Goal: Task Accomplishment & Management: Manage account settings

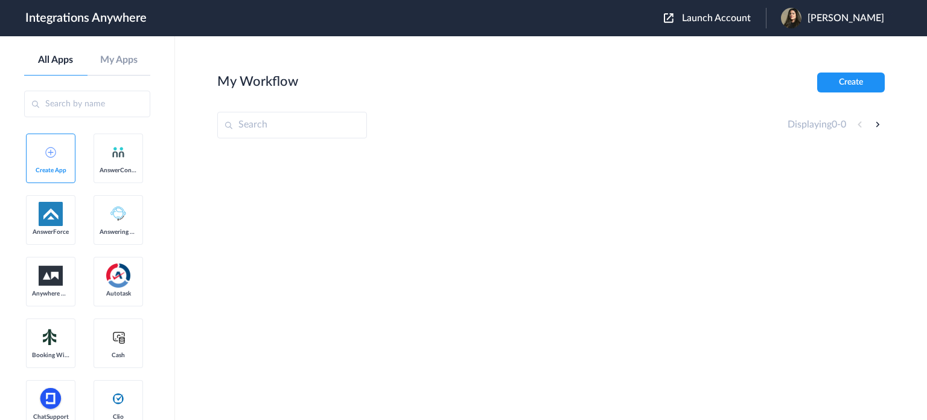
click at [723, 16] on span "Launch Account" at bounding box center [716, 18] width 69 height 10
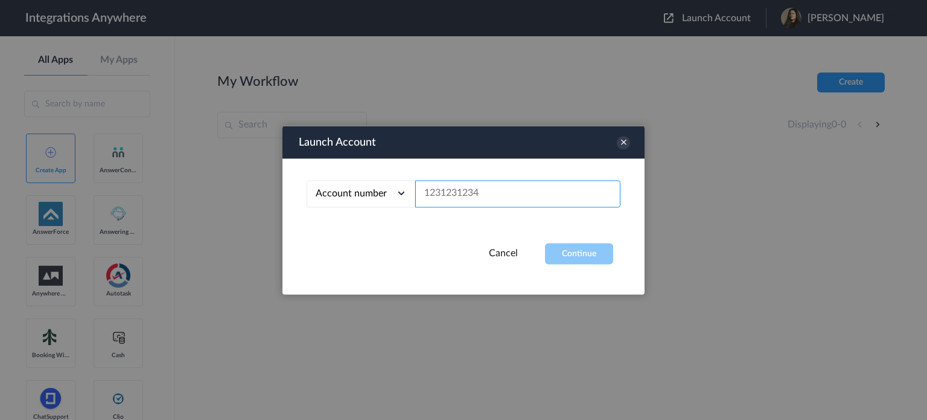
drag, startPoint x: 461, startPoint y: 188, endPoint x: 488, endPoint y: 179, distance: 28.3
click at [488, 179] on div "Account number Account number Email address" at bounding box center [464, 200] width 362 height 85
paste input "8773310895"
type input "8773310895"
click at [589, 251] on button "Continue" at bounding box center [579, 253] width 68 height 21
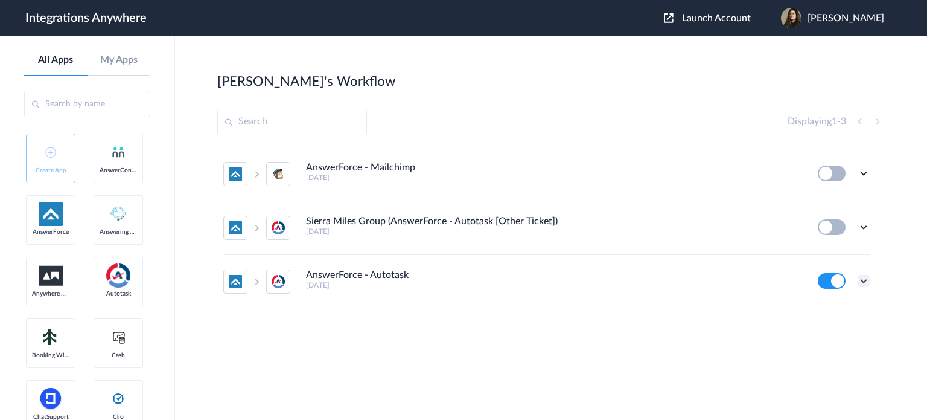
click at [864, 282] on icon at bounding box center [864, 281] width 12 height 12
click at [836, 206] on li "Edit" at bounding box center [830, 207] width 78 height 22
click at [864, 279] on icon at bounding box center [864, 281] width 12 height 12
click at [835, 209] on li "Edit" at bounding box center [830, 207] width 78 height 22
click at [864, 279] on icon at bounding box center [864, 281] width 12 height 12
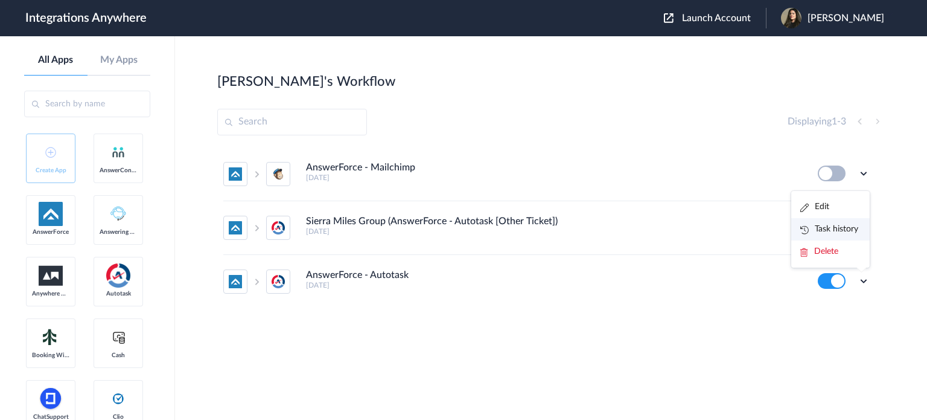
click at [839, 224] on li "Task history" at bounding box center [830, 229] width 78 height 22
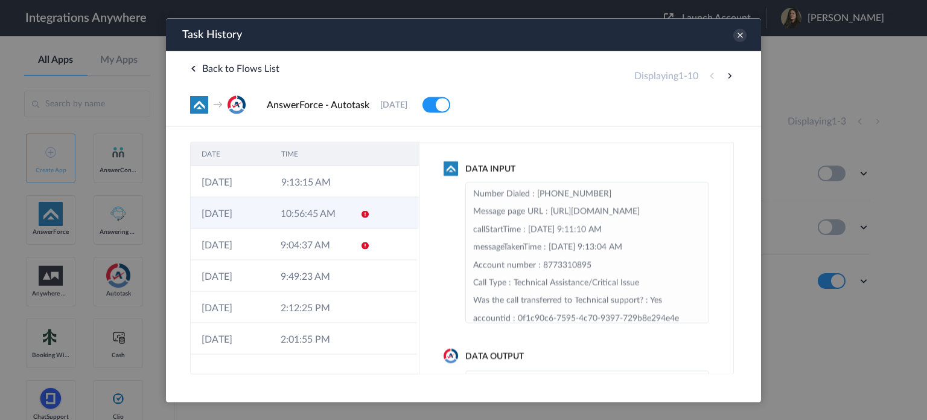
click at [335, 217] on td "10:56:45 AM" at bounding box center [309, 212] width 79 height 31
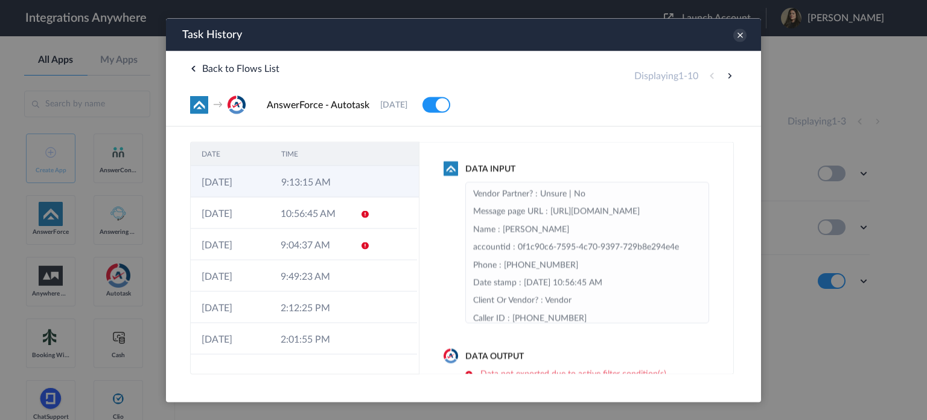
click at [333, 176] on td "9:13:15 AM" at bounding box center [310, 180] width 80 height 31
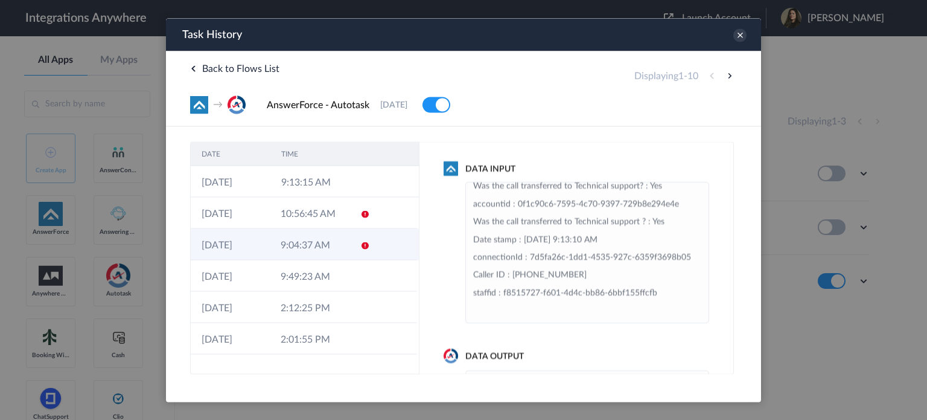
scroll to position [181, 0]
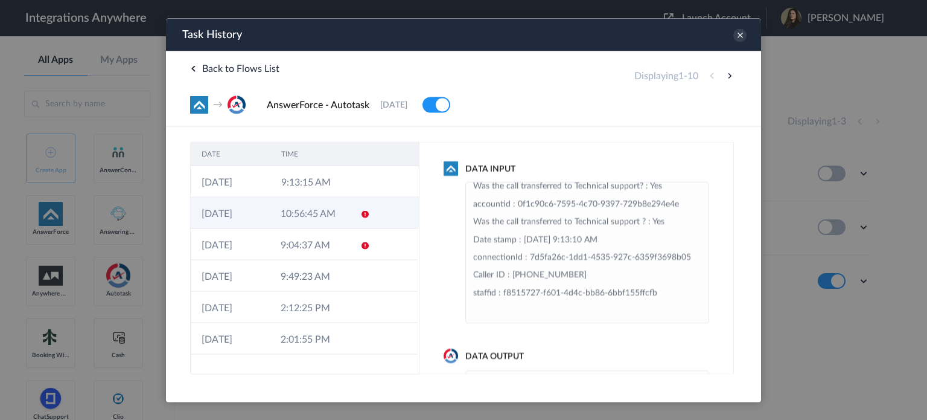
click at [350, 217] on td at bounding box center [361, 212] width 23 height 31
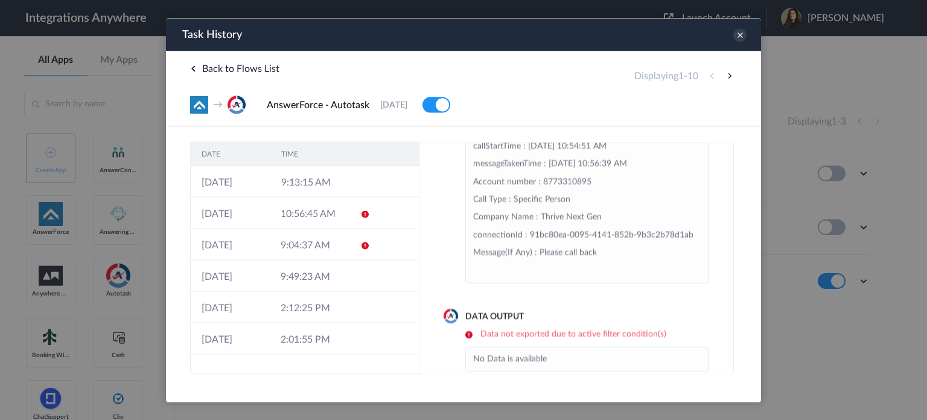
scroll to position [57, 0]
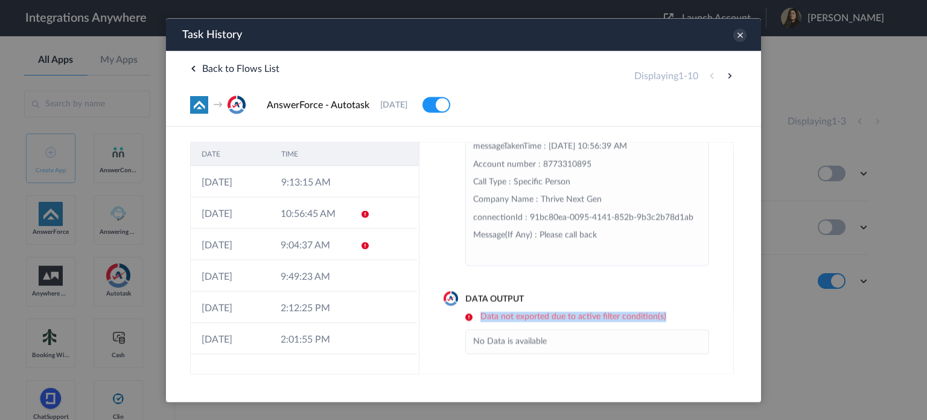
drag, startPoint x: 483, startPoint y: 320, endPoint x: 677, endPoint y: 311, distance: 194.0
click at [677, 311] on h6 "Data not exported due to active filter condition(s)" at bounding box center [587, 316] width 244 height 10
click at [599, 341] on li "No Data is available" at bounding box center [587, 341] width 228 height 18
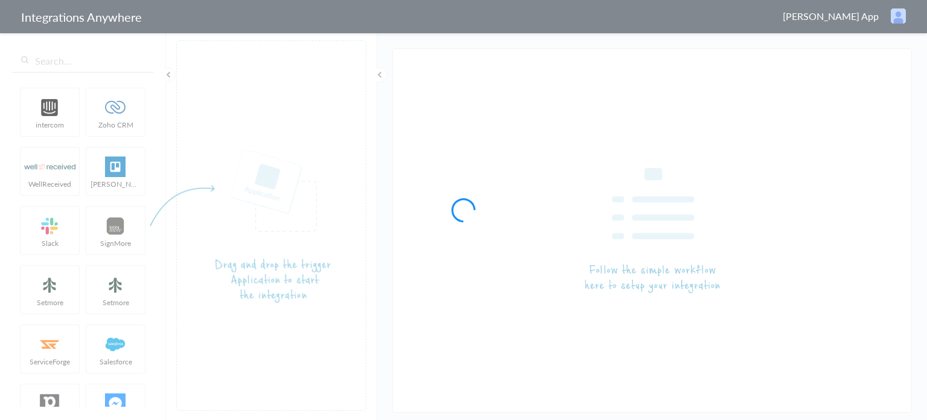
type input "AnswerForce - Autotask"
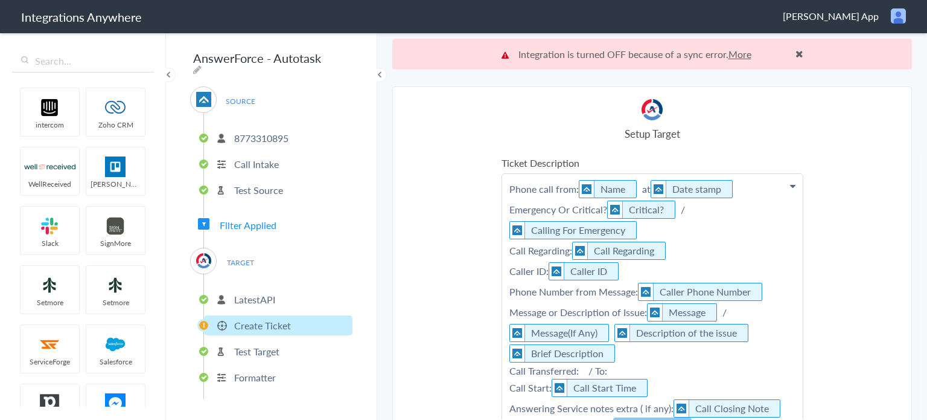
scroll to position [302, 0]
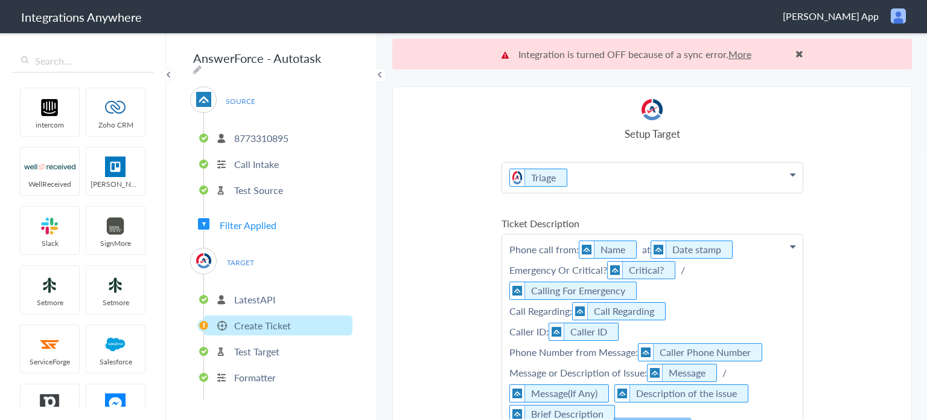
click at [245, 218] on span "Filter Applied" at bounding box center [248, 225] width 57 height 14
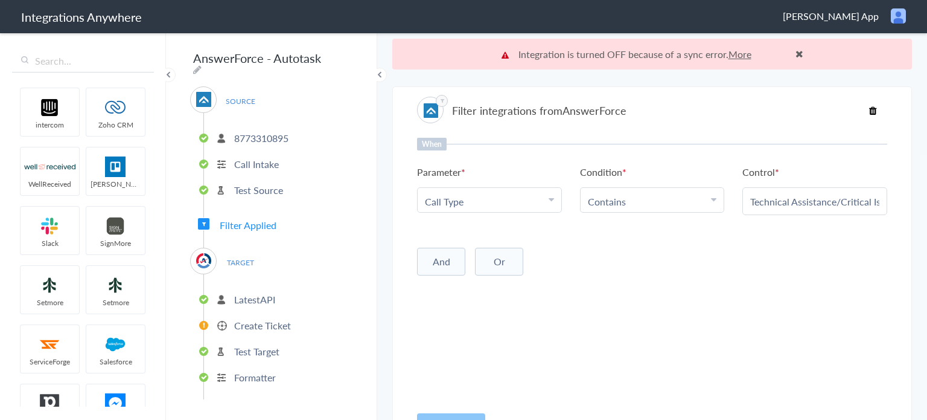
drag, startPoint x: 742, startPoint y: 201, endPoint x: 884, endPoint y: 195, distance: 142.6
click at [873, 201] on div "Technical Assistance/Critical Issue" at bounding box center [814, 201] width 145 height 28
copy div
click at [796, 50] on span at bounding box center [800, 54] width 8 height 10
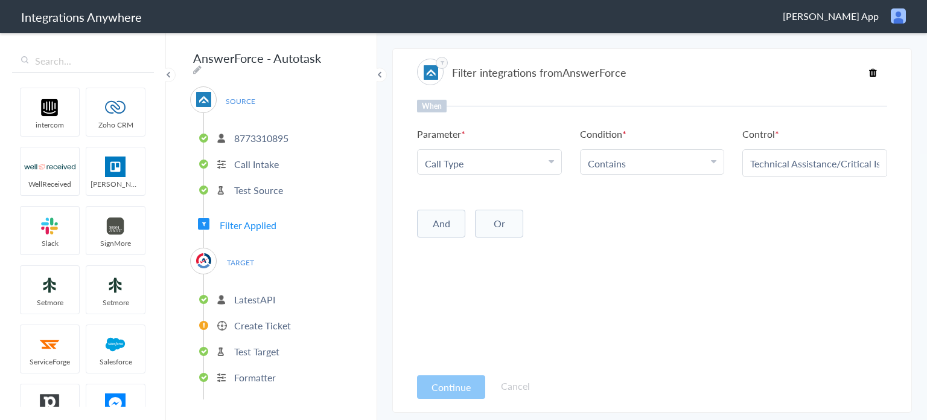
click at [264, 218] on span "Filter Applied" at bounding box center [248, 225] width 57 height 14
click at [258, 138] on p "8773310895" at bounding box center [261, 138] width 54 height 14
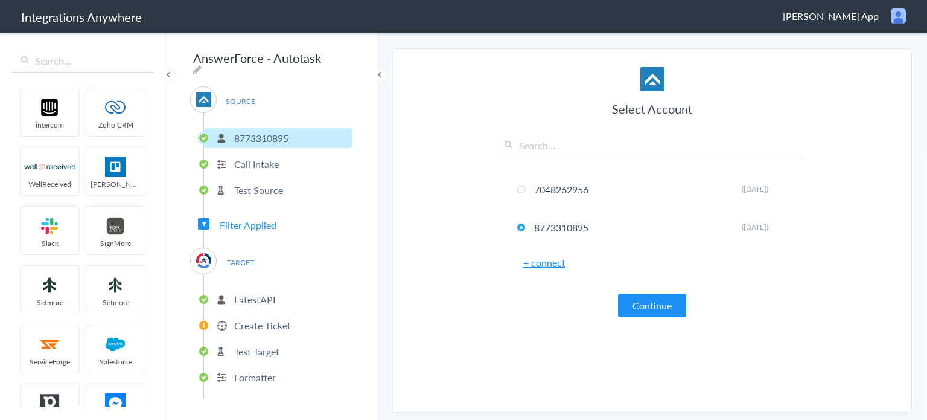
click at [265, 159] on p "Call Intake" at bounding box center [256, 164] width 45 height 14
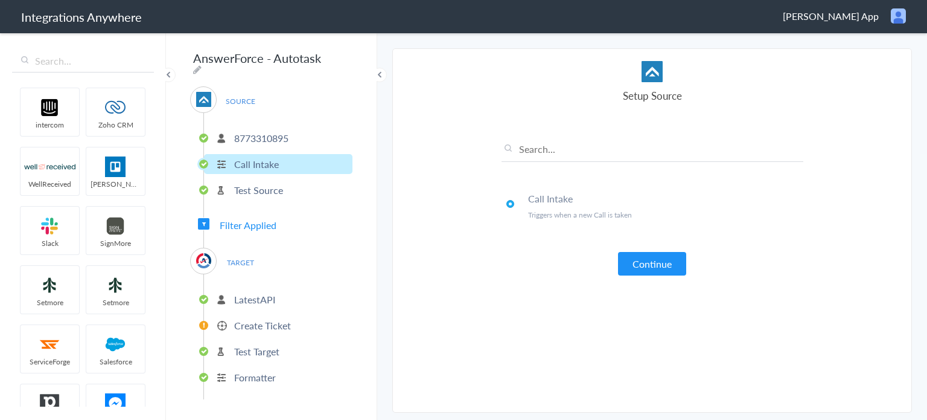
click at [263, 186] on p "Test Source" at bounding box center [258, 190] width 49 height 14
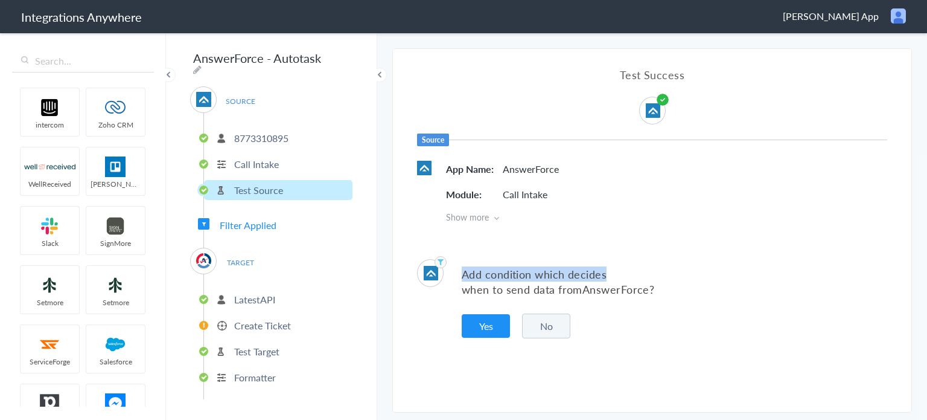
drag, startPoint x: 466, startPoint y: 272, endPoint x: 665, endPoint y: 268, distance: 199.2
click at [707, 275] on p "Add condition which decides when to send data from AnswerForce ?" at bounding box center [675, 281] width 426 height 30
click at [263, 218] on span "Filter Applied" at bounding box center [248, 225] width 57 height 14
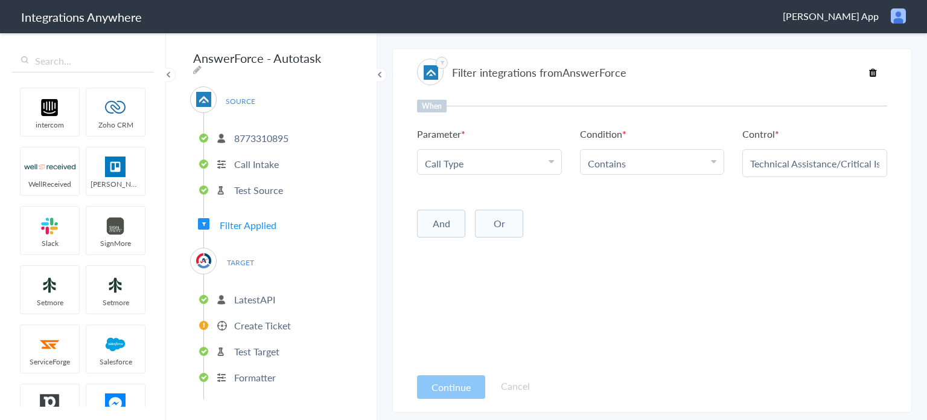
click at [261, 274] on ul "LatestAPI Create Ticket Test Target Formatter" at bounding box center [277, 336] width 149 height 125
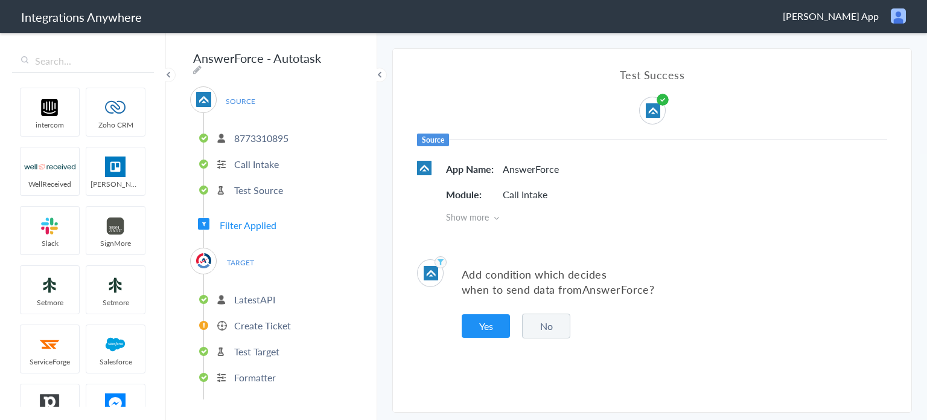
click at [259, 292] on p "LatestAPI" at bounding box center [254, 299] width 41 height 14
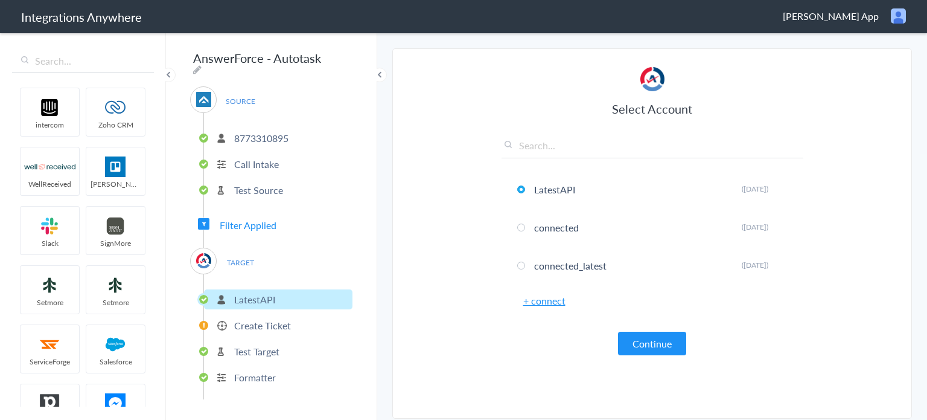
click at [254, 260] on span "TARGET" at bounding box center [240, 262] width 46 height 16
click at [247, 254] on span "TARGET" at bounding box center [240, 262] width 46 height 16
click at [249, 292] on p "LatestAPI" at bounding box center [254, 299] width 41 height 14
click at [252, 325] on li "Create Ticket" at bounding box center [278, 325] width 148 height 20
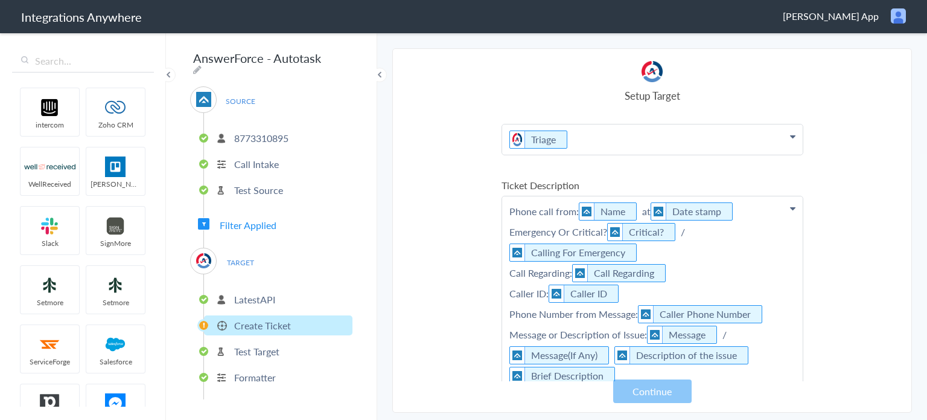
click at [252, 302] on li "LatestAPI" at bounding box center [278, 299] width 148 height 20
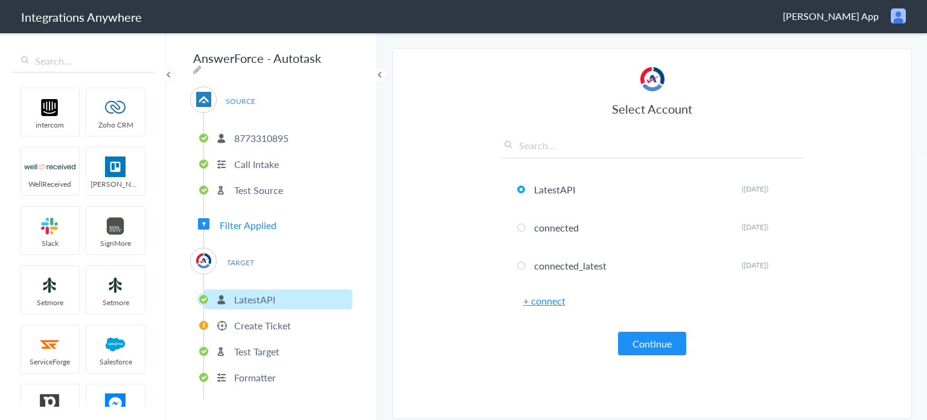
click at [648, 337] on button "Continue" at bounding box center [652, 343] width 68 height 24
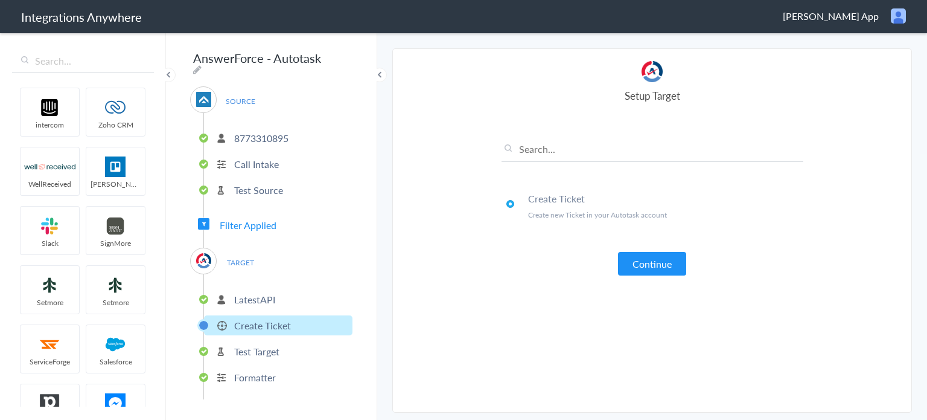
click at [645, 275] on article "Select Account LatestAPI Rename Delete (2 months ago) connected Rename Delete (…" at bounding box center [653, 230] width 302 height 339
click at [646, 269] on button "Continue" at bounding box center [652, 264] width 68 height 24
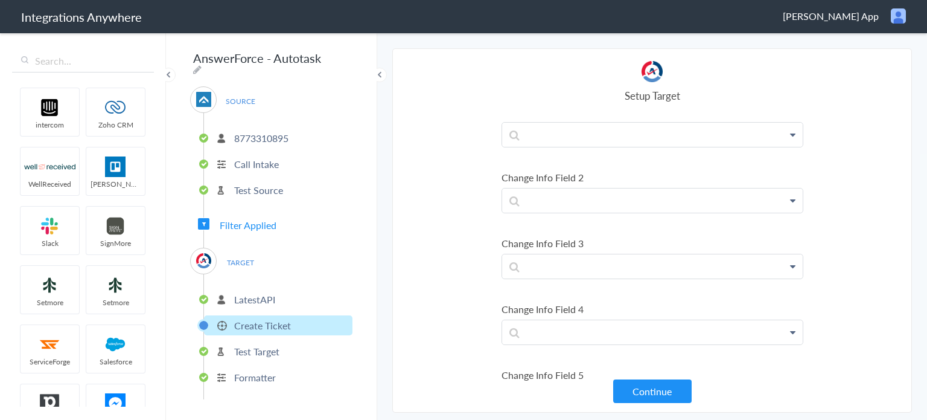
scroll to position [1449, 0]
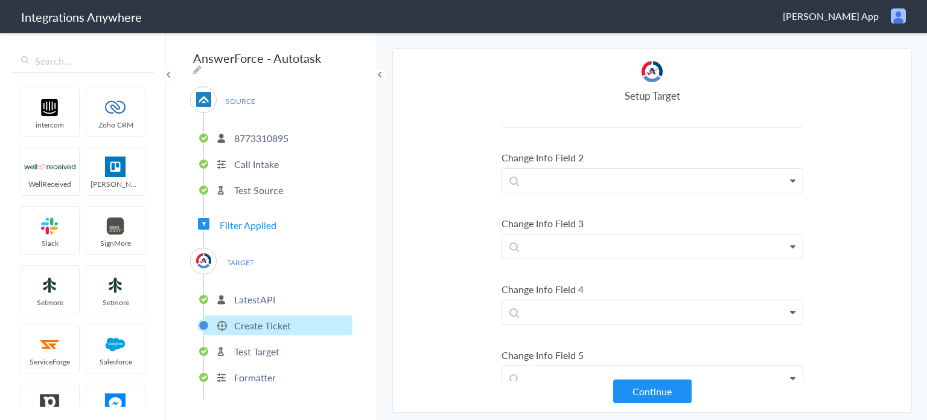
click at [258, 344] on p "Test Target" at bounding box center [256, 351] width 45 height 14
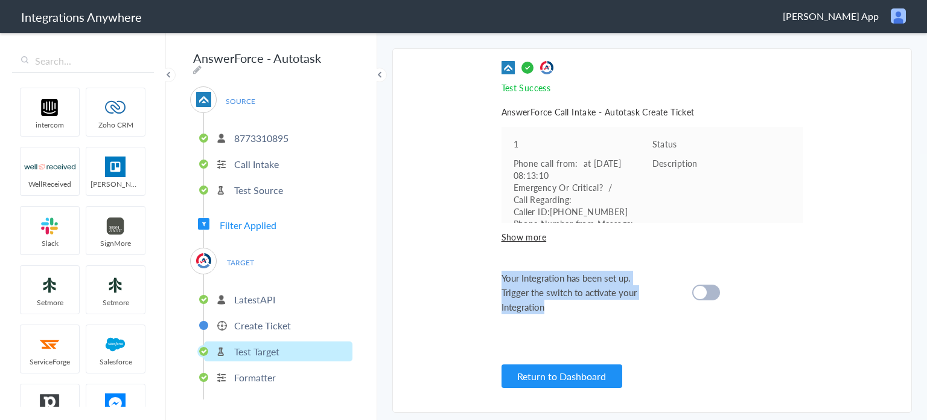
drag, startPoint x: 496, startPoint y: 276, endPoint x: 640, endPoint y: 305, distance: 147.7
click at [640, 305] on section "Select Account 7048262956 Rename Delete (6 months ago) 8773310895 Rename Delete…" at bounding box center [652, 230] width 520 height 364
click at [577, 314] on div "Test Success Invalid data for email AnswerForce Call Intake - Autotask Create T…" at bounding box center [653, 230] width 302 height 339
drag, startPoint x: 494, startPoint y: 272, endPoint x: 599, endPoint y: 319, distance: 115.4
click at [628, 307] on section "Select Account 7048262956 Rename Delete (6 months ago) 8773310895 Rename Delete…" at bounding box center [652, 230] width 520 height 364
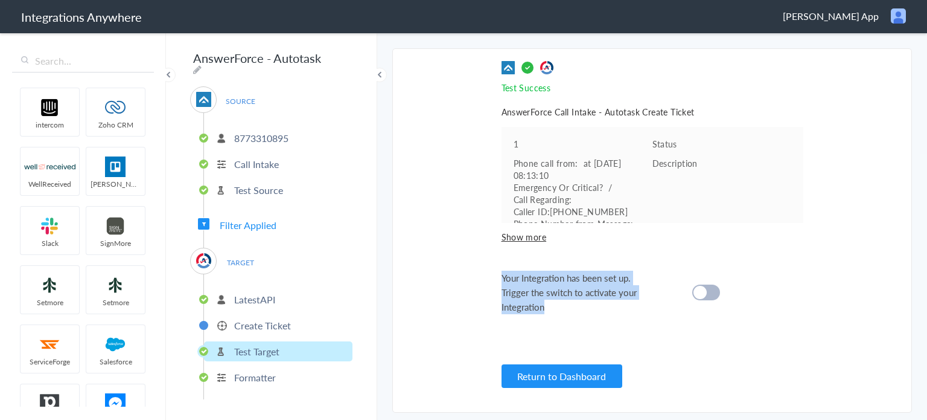
click at [633, 321] on div "Test Success Invalid data for email AnswerForce Call Intake - Autotask Create T…" at bounding box center [653, 230] width 302 height 339
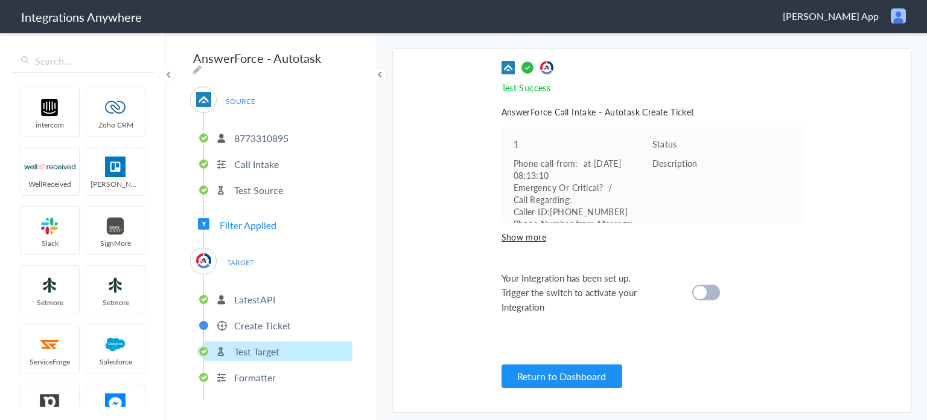
click at [714, 290] on div at bounding box center [706, 292] width 28 height 16
click at [705, 293] on cite at bounding box center [700, 292] width 13 height 13
click at [712, 290] on div at bounding box center [706, 292] width 28 height 16
click at [702, 291] on cite at bounding box center [700, 292] width 13 height 13
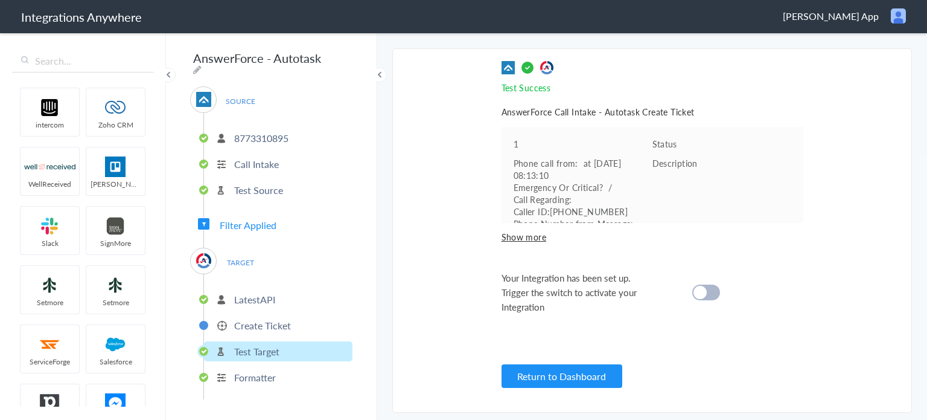
click at [712, 287] on div at bounding box center [706, 292] width 28 height 16
click at [543, 246] on div "Test Success Invalid data for email AnswerForce Call Intake - Autotask Create T…" at bounding box center [653, 230] width 302 height 339
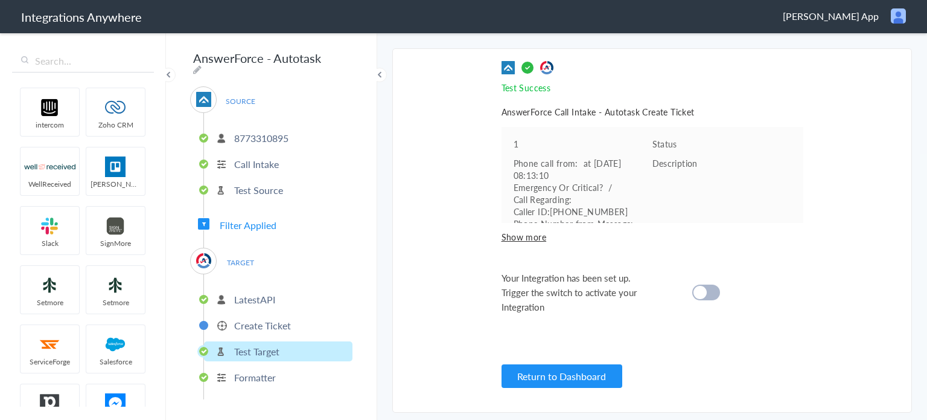
click at [698, 292] on cite at bounding box center [700, 292] width 13 height 13
click at [698, 289] on cite at bounding box center [700, 292] width 13 height 13
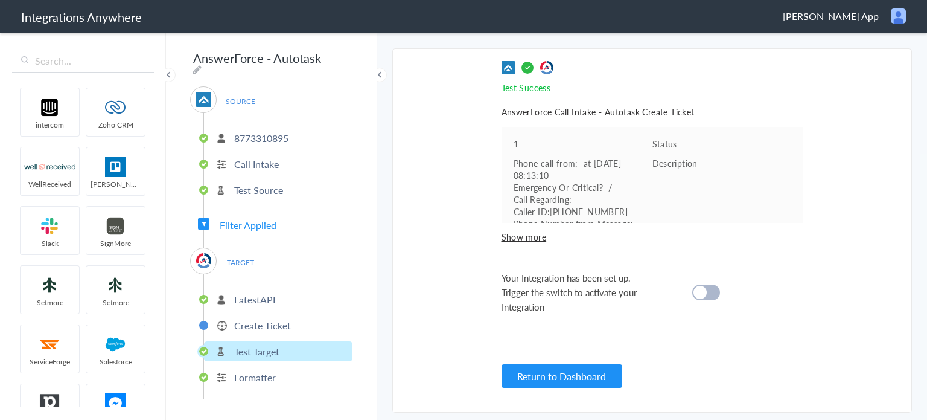
click at [698, 289] on cite at bounding box center [700, 292] width 13 height 13
click at [524, 374] on button "Return to Dashboard" at bounding box center [562, 376] width 121 height 24
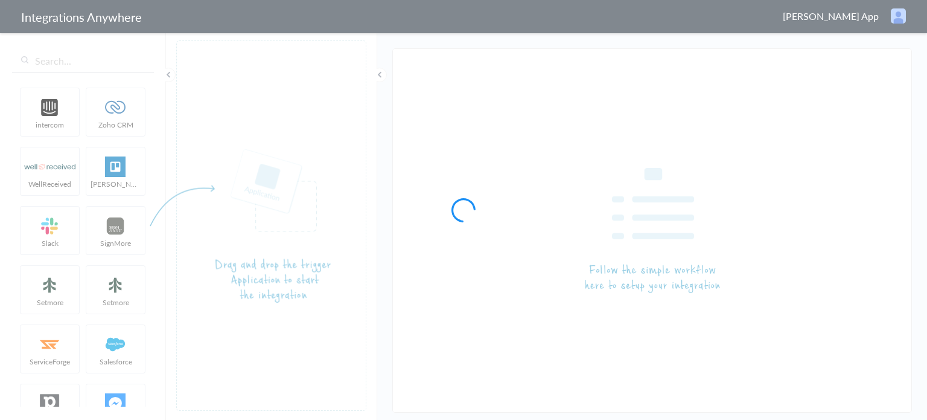
type input "AnswerForce - Autotask"
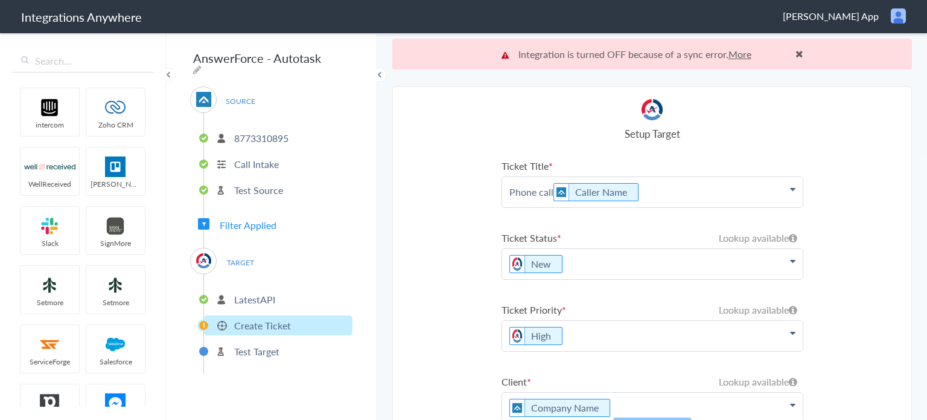
drag, startPoint x: 516, startPoint y: 53, endPoint x: 760, endPoint y: 55, distance: 244.5
click at [760, 55] on p "Integration is turned OFF because of a sync error. More" at bounding box center [653, 54] width 302 height 14
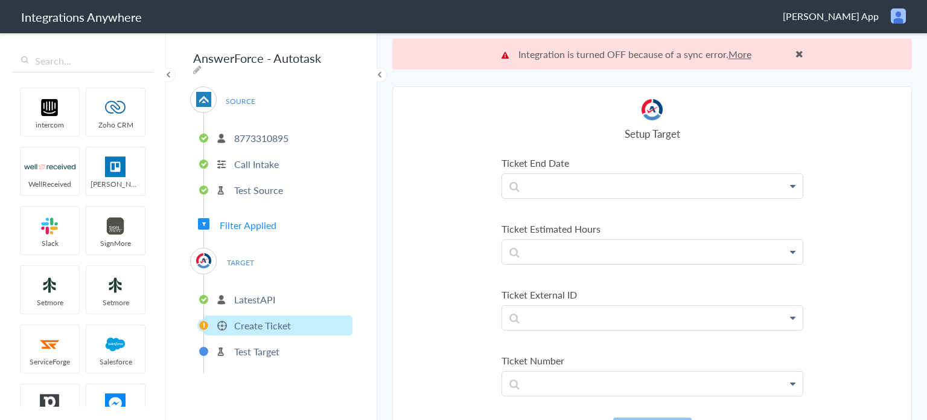
scroll to position [2457, 0]
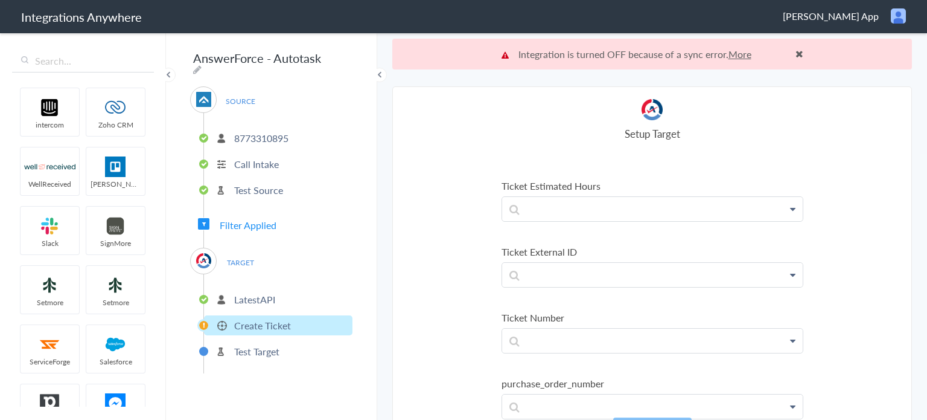
drag, startPoint x: 401, startPoint y: 392, endPoint x: 409, endPoint y: 375, distance: 18.6
click at [401, 392] on section "Select Account 7048262956 Rename Delete (6 months ago) 8773310895 Rename Delete…" at bounding box center [652, 268] width 520 height 364
click at [257, 219] on span "Filter Applied" at bounding box center [248, 225] width 57 height 14
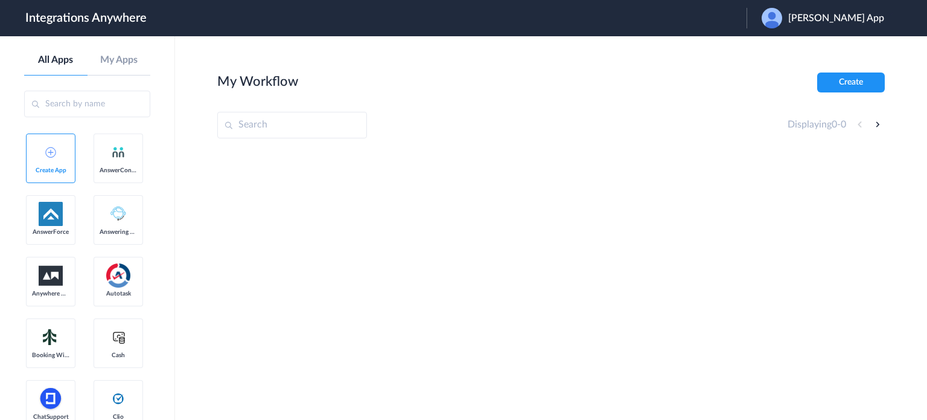
click at [290, 124] on input "text" at bounding box center [292, 125] width 150 height 27
click at [850, 16] on span "Brandon App" at bounding box center [836, 18] width 96 height 11
click at [831, 53] on li "Logout" at bounding box center [822, 49] width 150 height 22
drag, startPoint x: 278, startPoint y: 133, endPoint x: 277, endPoint y: 125, distance: 7.9
click at [278, 133] on input "text" at bounding box center [292, 125] width 150 height 27
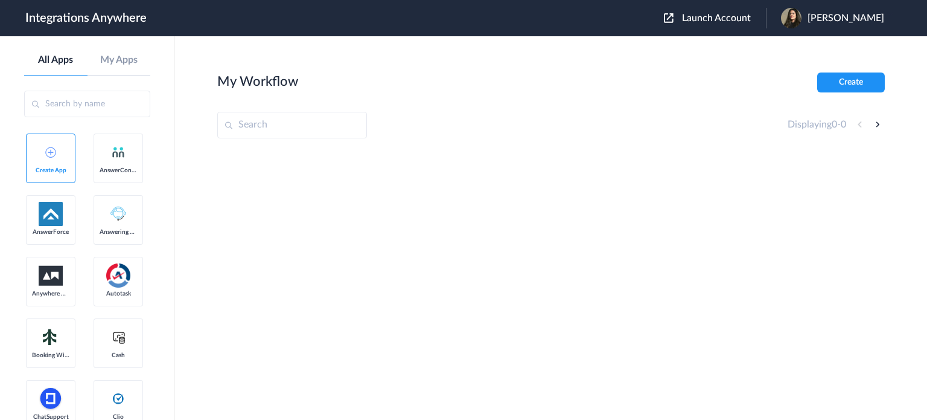
click at [739, 16] on span "Launch Account" at bounding box center [716, 18] width 69 height 10
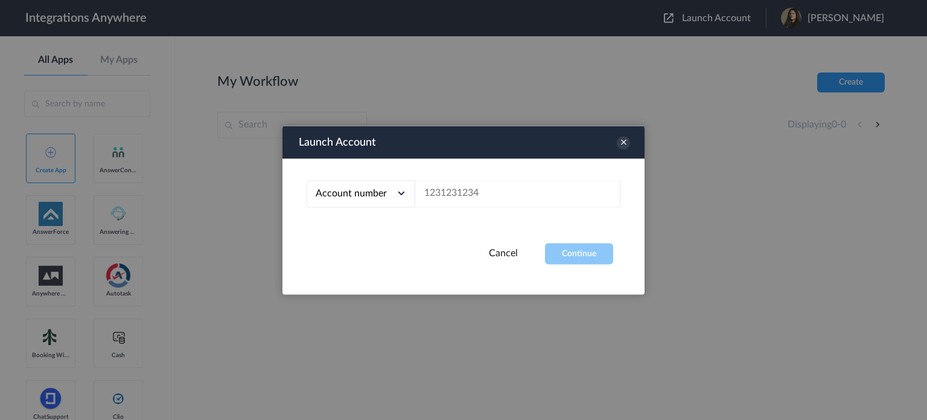
click at [491, 174] on div "Account number Account number Email address" at bounding box center [464, 200] width 362 height 85
click at [482, 188] on input "text" at bounding box center [517, 193] width 205 height 27
paste input "8773310895"
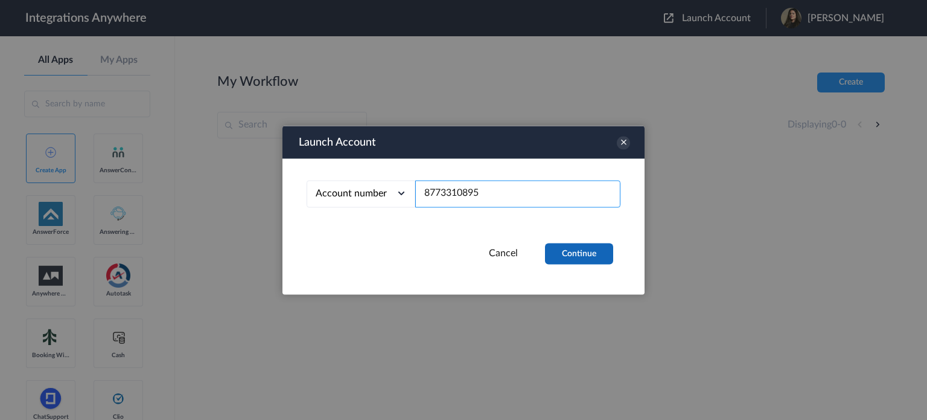
type input "8773310895"
click at [559, 248] on button "Continue" at bounding box center [579, 253] width 68 height 21
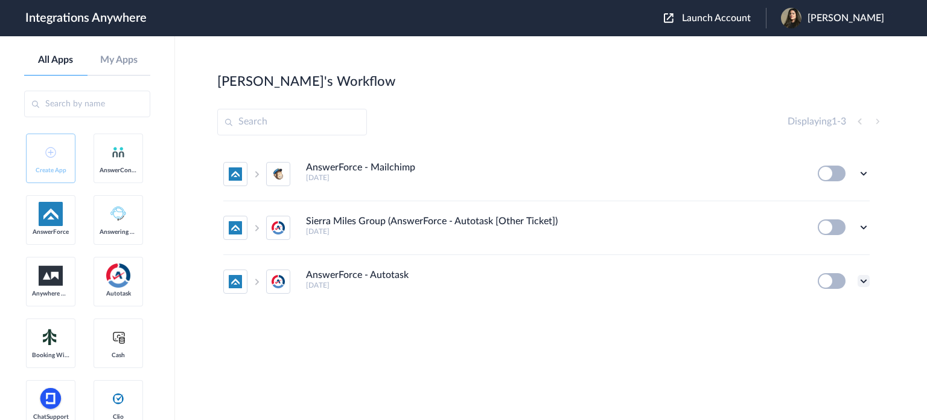
click at [859, 284] on icon at bounding box center [864, 281] width 12 height 12
click at [654, 352] on div "AnswerForce - Mailchimp 4 years ago Edit Task history Delete Sierra Miles Group…" at bounding box center [551, 251] width 668 height 209
click at [832, 278] on button at bounding box center [832, 281] width 28 height 16
click at [864, 276] on icon at bounding box center [864, 281] width 12 height 12
click at [829, 204] on link "Edit" at bounding box center [814, 206] width 29 height 8
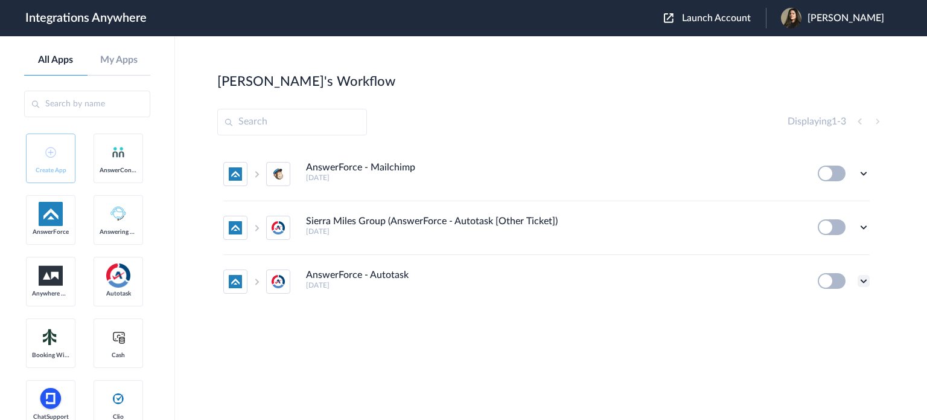
click at [864, 281] on icon at bounding box center [864, 281] width 12 height 12
click at [833, 206] on li "Edit" at bounding box center [830, 207] width 78 height 22
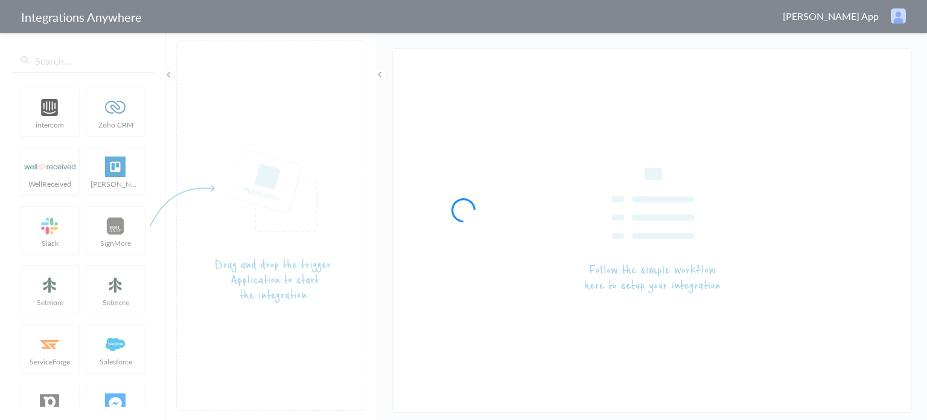
type input "AnswerForce - Autotask"
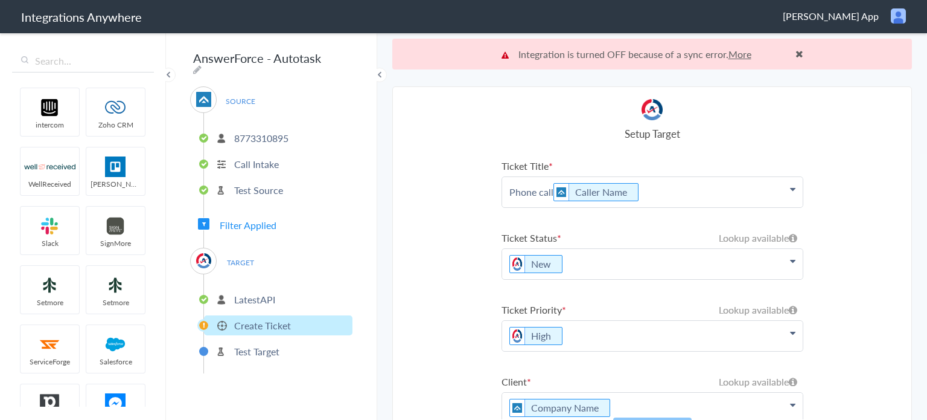
click at [237, 131] on p "8773310895" at bounding box center [261, 138] width 54 height 14
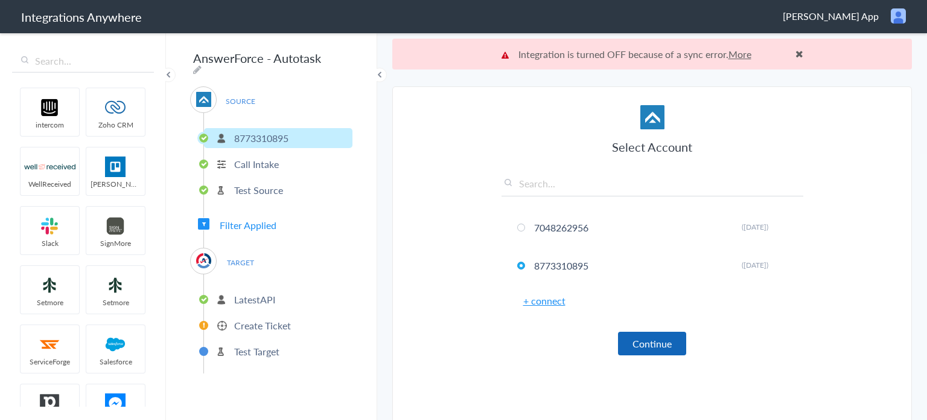
click at [649, 335] on button "Continue" at bounding box center [652, 343] width 68 height 24
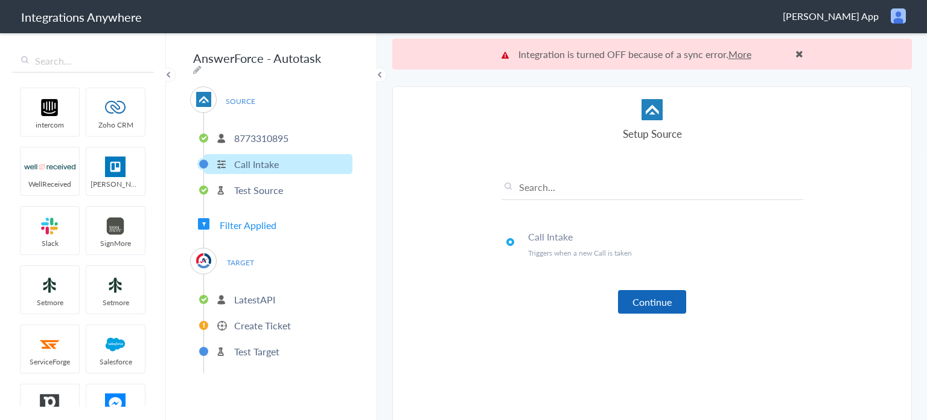
click at [642, 298] on button "Continue" at bounding box center [652, 302] width 68 height 24
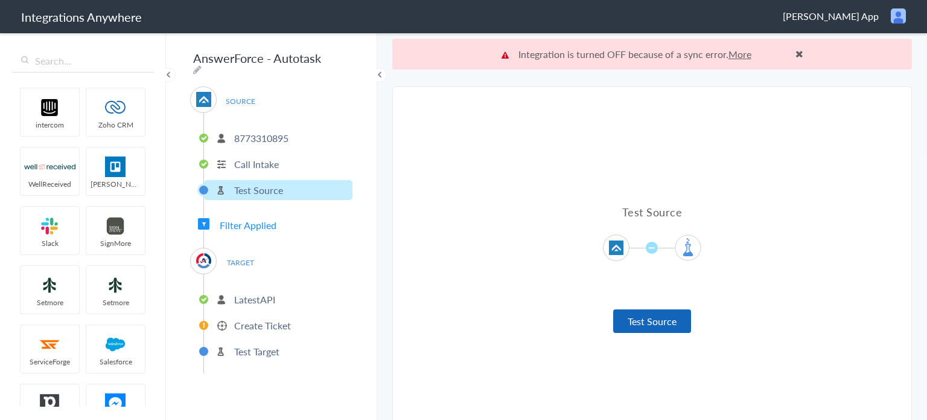
click at [656, 321] on button "Test Source" at bounding box center [652, 321] width 78 height 24
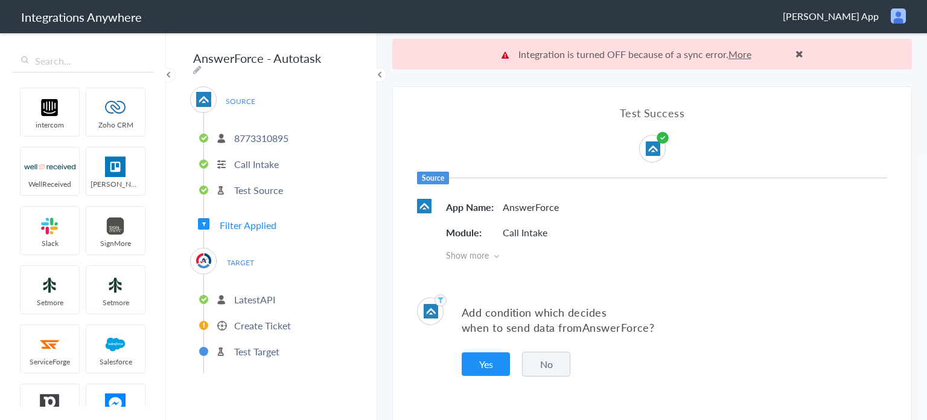
scroll to position [30, 0]
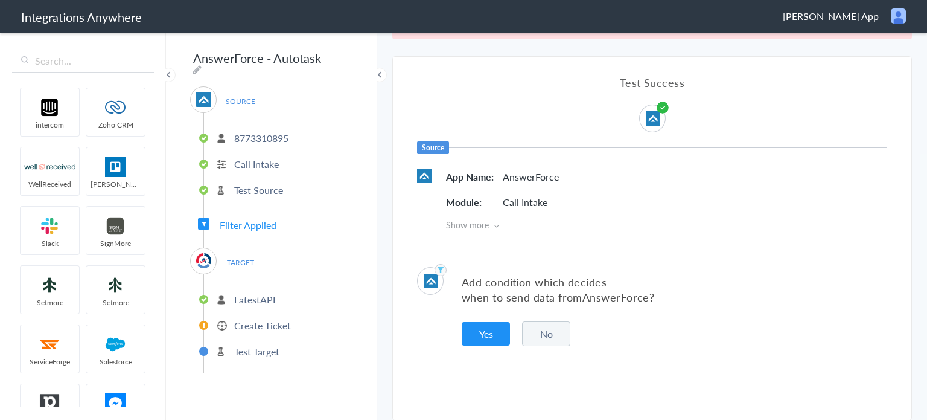
click at [563, 330] on button "No" at bounding box center [546, 333] width 48 height 25
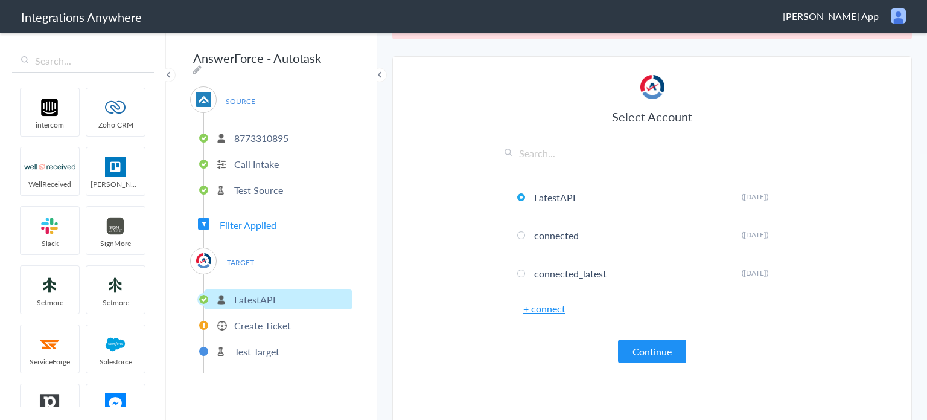
drag, startPoint x: 654, startPoint y: 345, endPoint x: 671, endPoint y: 357, distance: 20.8
click at [507, 351] on div "Select Account LatestAPI Rename Delete ([DATE]) connected Rename Delete ([DATE]…" at bounding box center [653, 219] width 302 height 288
click at [660, 346] on button "Continue" at bounding box center [652, 351] width 68 height 24
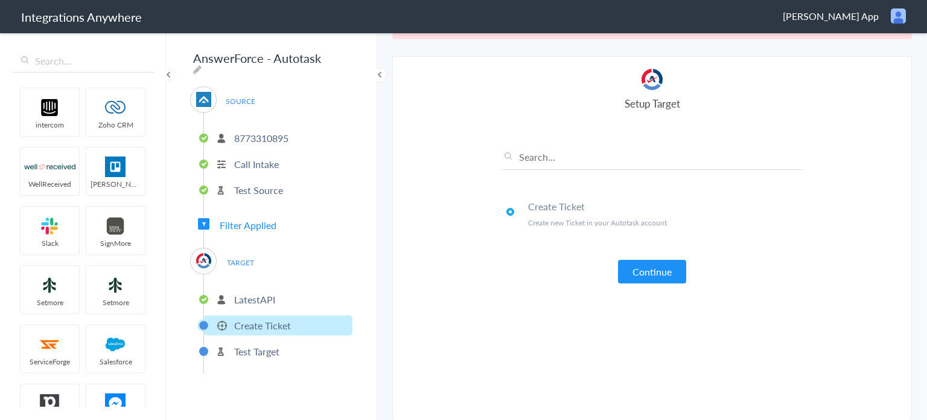
drag, startPoint x: 653, startPoint y: 271, endPoint x: 540, endPoint y: 325, distance: 124.7
click at [584, 347] on article "Select Account LatestAPI Rename Delete ([DATE]) connected Rename Delete ([DATE]…" at bounding box center [653, 238] width 302 height 339
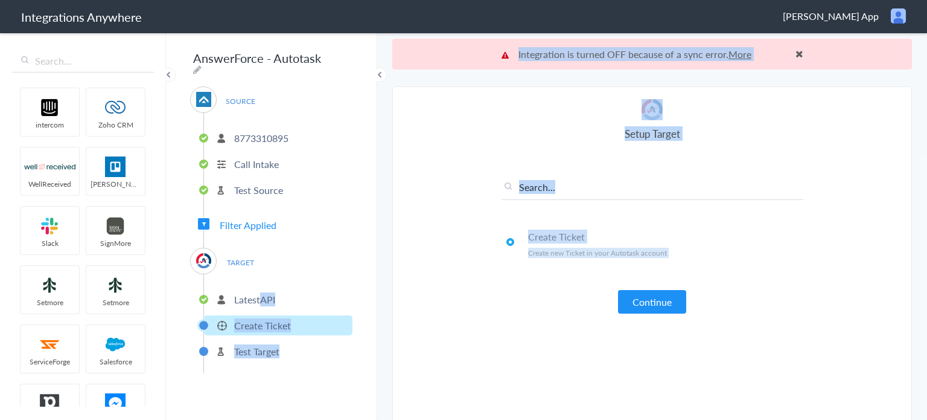
drag, startPoint x: 260, startPoint y: 292, endPoint x: 515, endPoint y: 342, distance: 259.6
click at [510, 0] on body "Integrations Anywhere [PERSON_NAME] App Logout Dashboard intercom Zoho CRM Well…" at bounding box center [463, 0] width 927 height 0
click at [543, 332] on article "Select Account LatestAPI Rename Delete ([DATE]) connected Rename Delete ([DATE]…" at bounding box center [653, 268] width 302 height 339
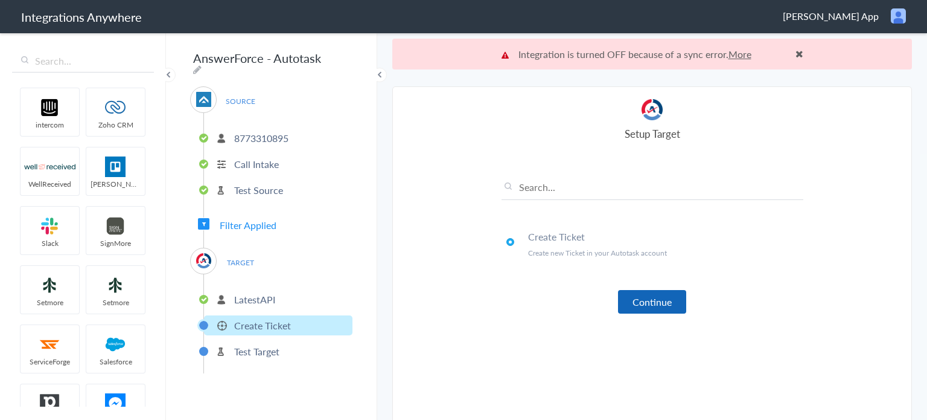
click at [645, 298] on button "Continue" at bounding box center [652, 302] width 68 height 24
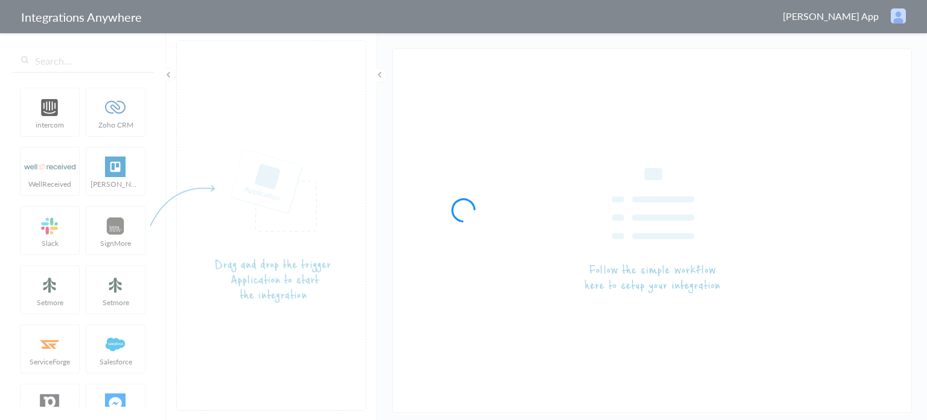
type input "AnswerForce - Autotask"
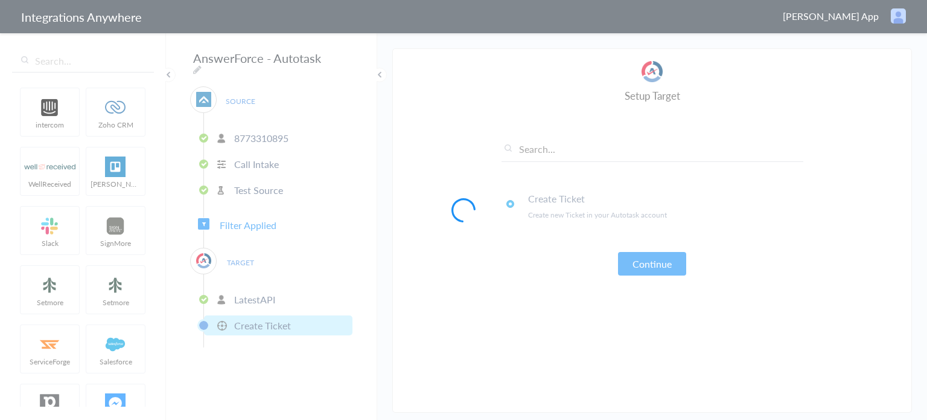
click at [249, 222] on div at bounding box center [463, 210] width 927 height 420
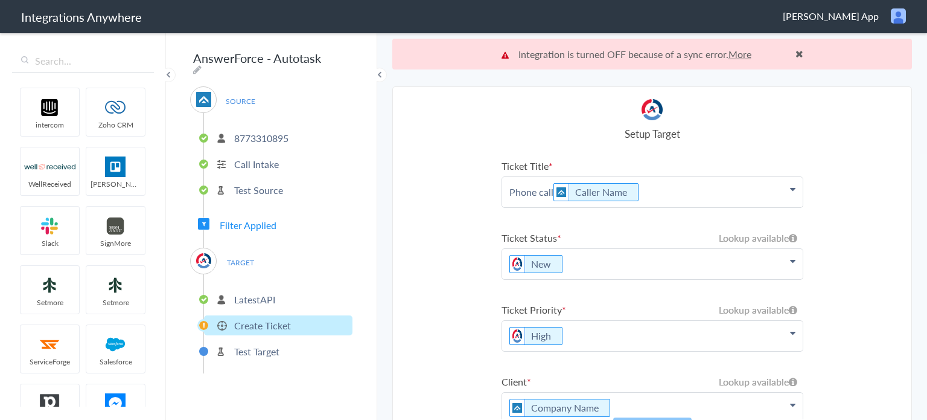
drag, startPoint x: 510, startPoint y: 54, endPoint x: 763, endPoint y: 55, distance: 252.9
click at [763, 55] on p "Integration is turned OFF because of a sync error. More" at bounding box center [653, 54] width 302 height 14
copy p "Integration is turned OFF because of a sync error. More"
click at [239, 219] on span "Filter Applied" at bounding box center [248, 225] width 57 height 14
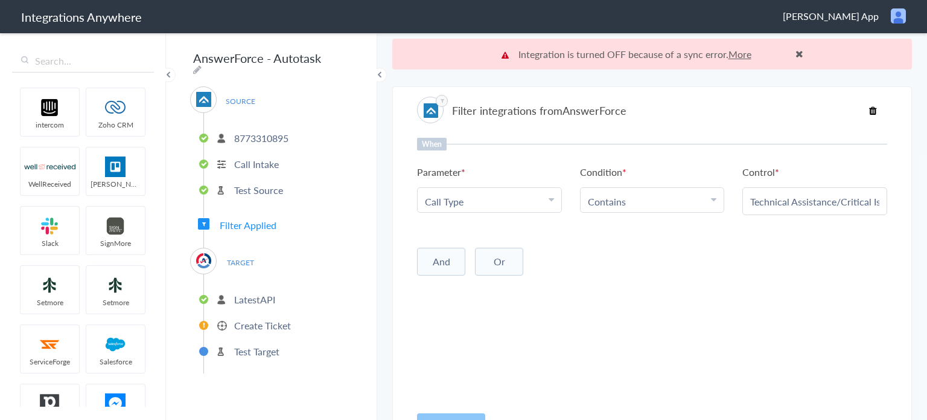
scroll to position [0, 18]
drag, startPoint x: 744, startPoint y: 199, endPoint x: 892, endPoint y: 201, distance: 147.9
click at [892, 201] on section "Filter integrations from AnswerForce When Parameter Choose Parameter Call Type …" at bounding box center [652, 268] width 520 height 364
